Goal: Information Seeking & Learning: Learn about a topic

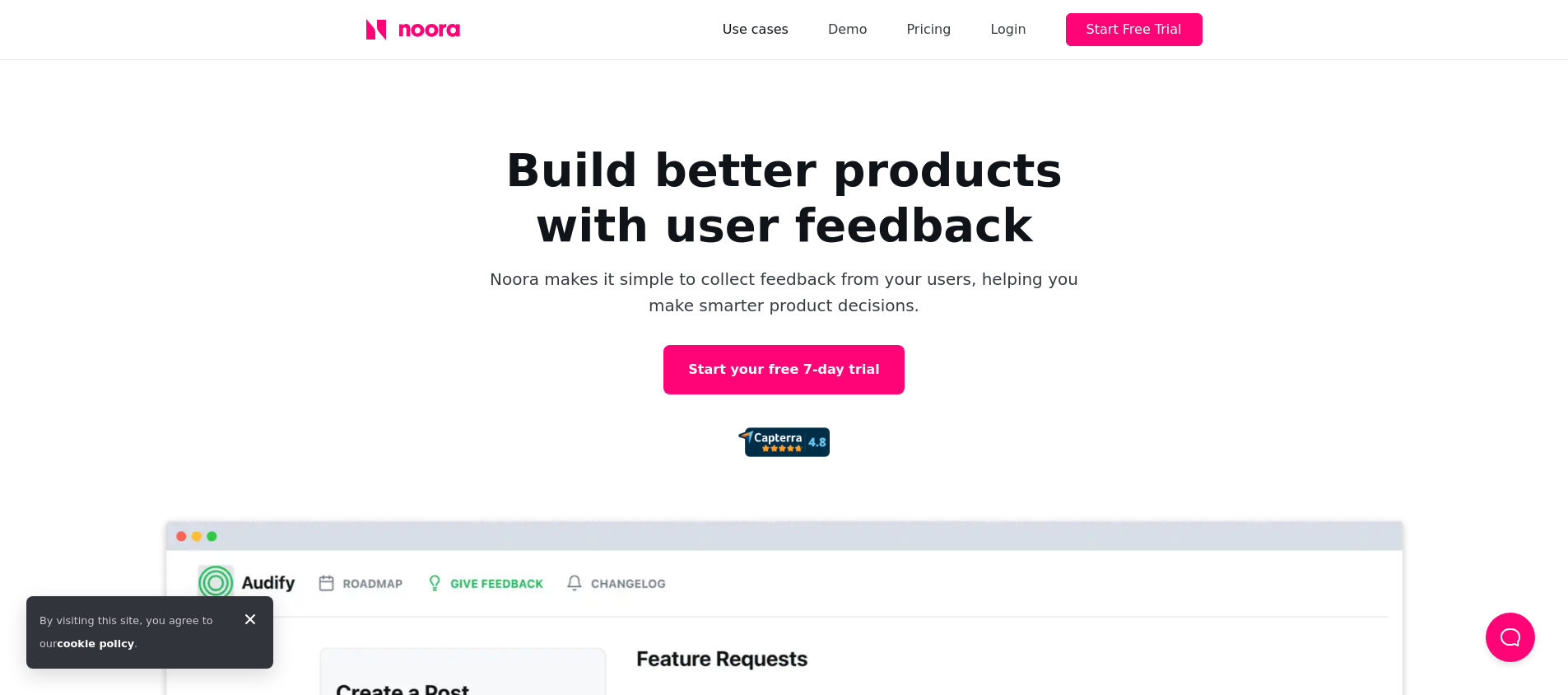
click at [788, 27] on link "Use cases" at bounding box center [756, 29] width 66 height 23
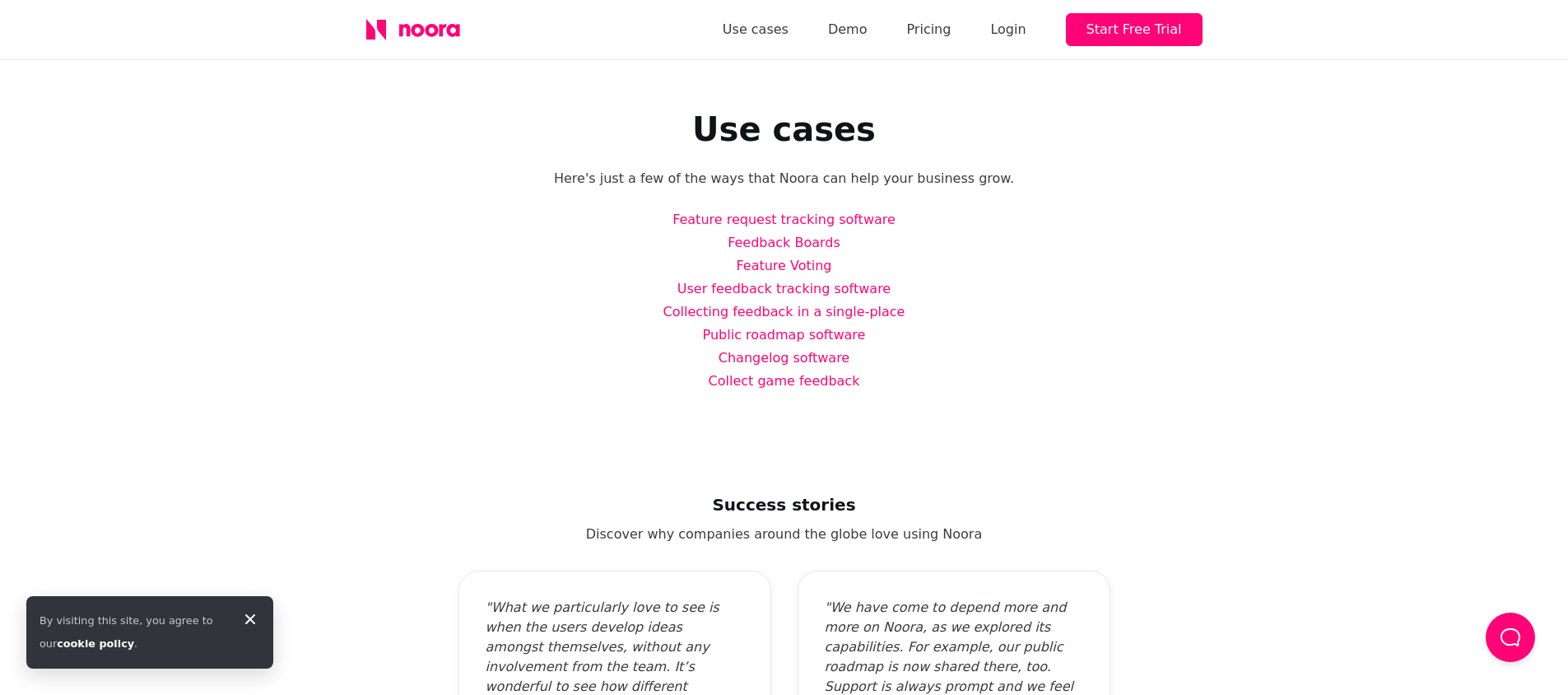
click at [426, 34] on icon at bounding box center [431, 30] width 13 height 13
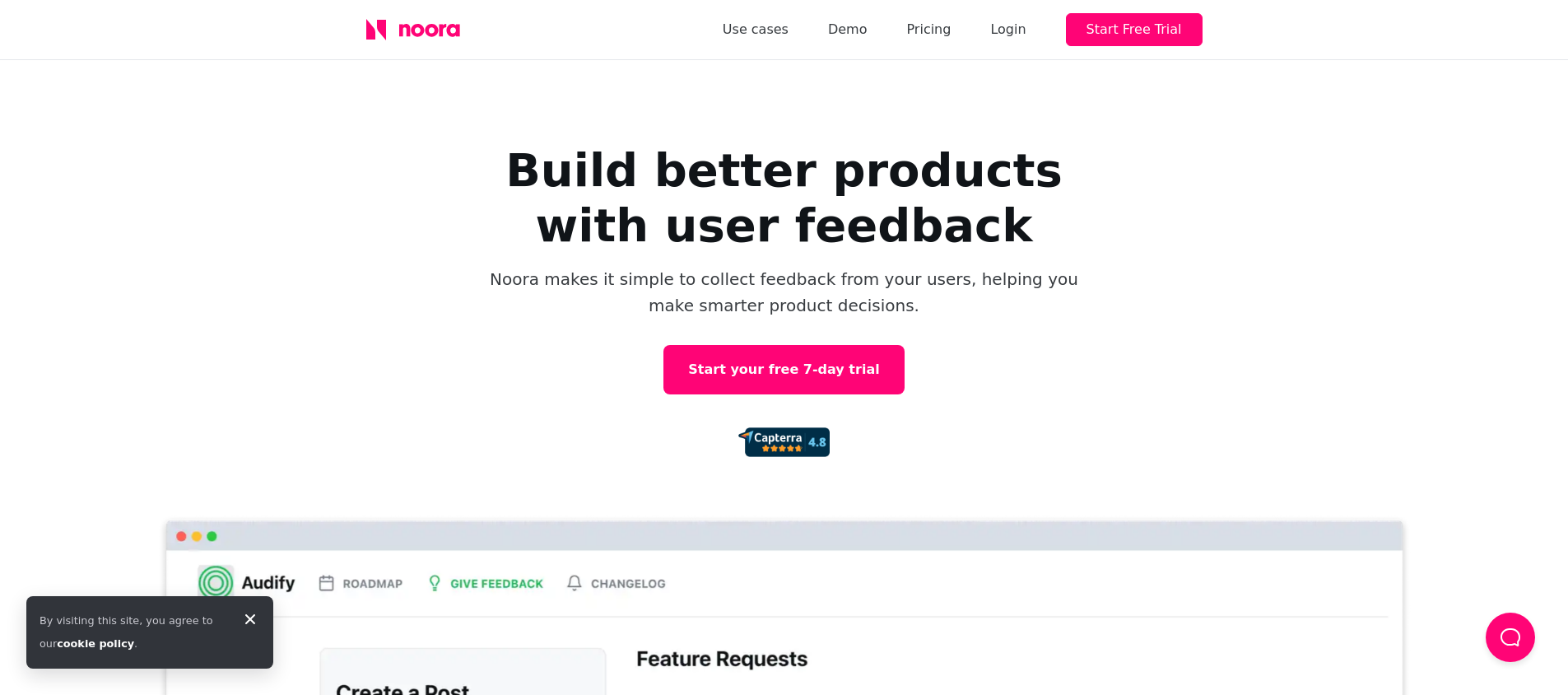
click at [249, 616] on icon at bounding box center [250, 619] width 20 height 20
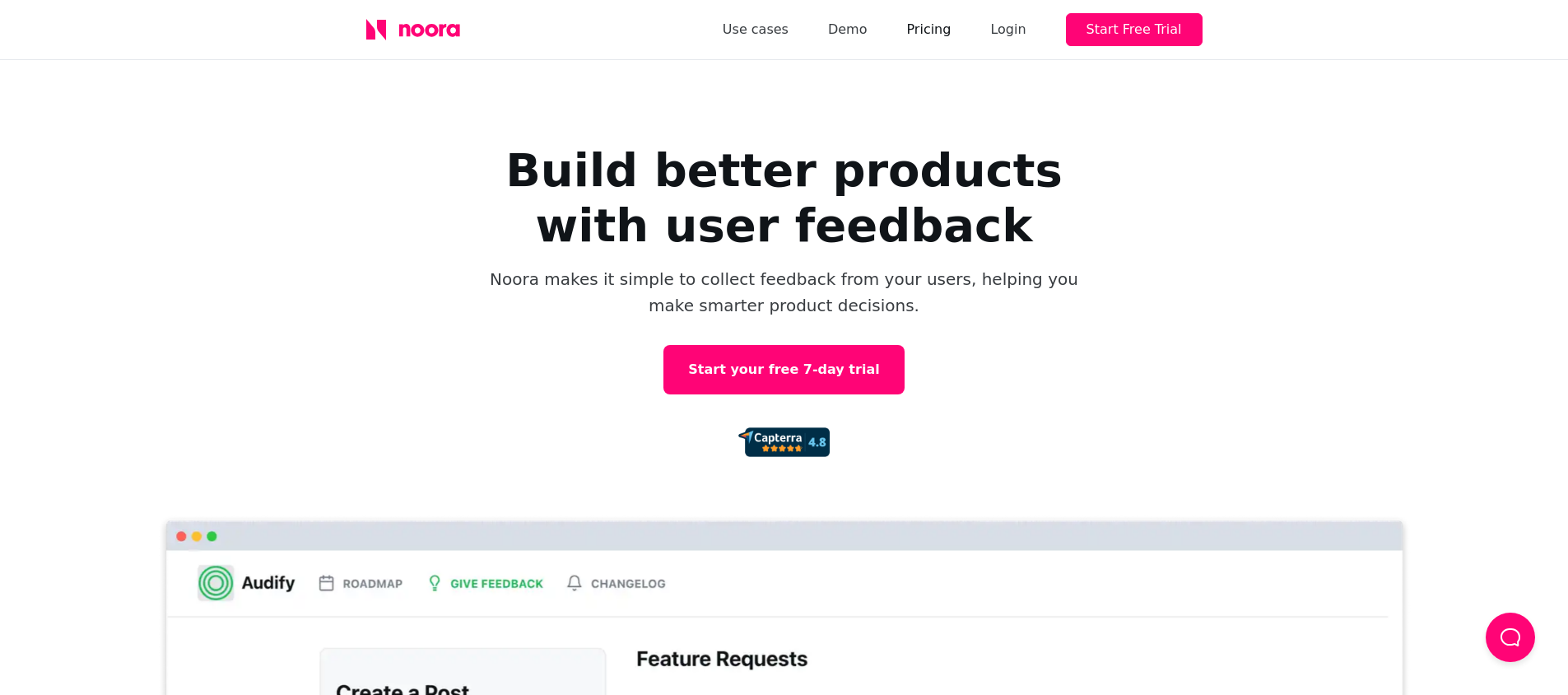
click at [950, 27] on link "Pricing" at bounding box center [928, 29] width 45 height 23
